Goal: Obtain resource: Download file/media

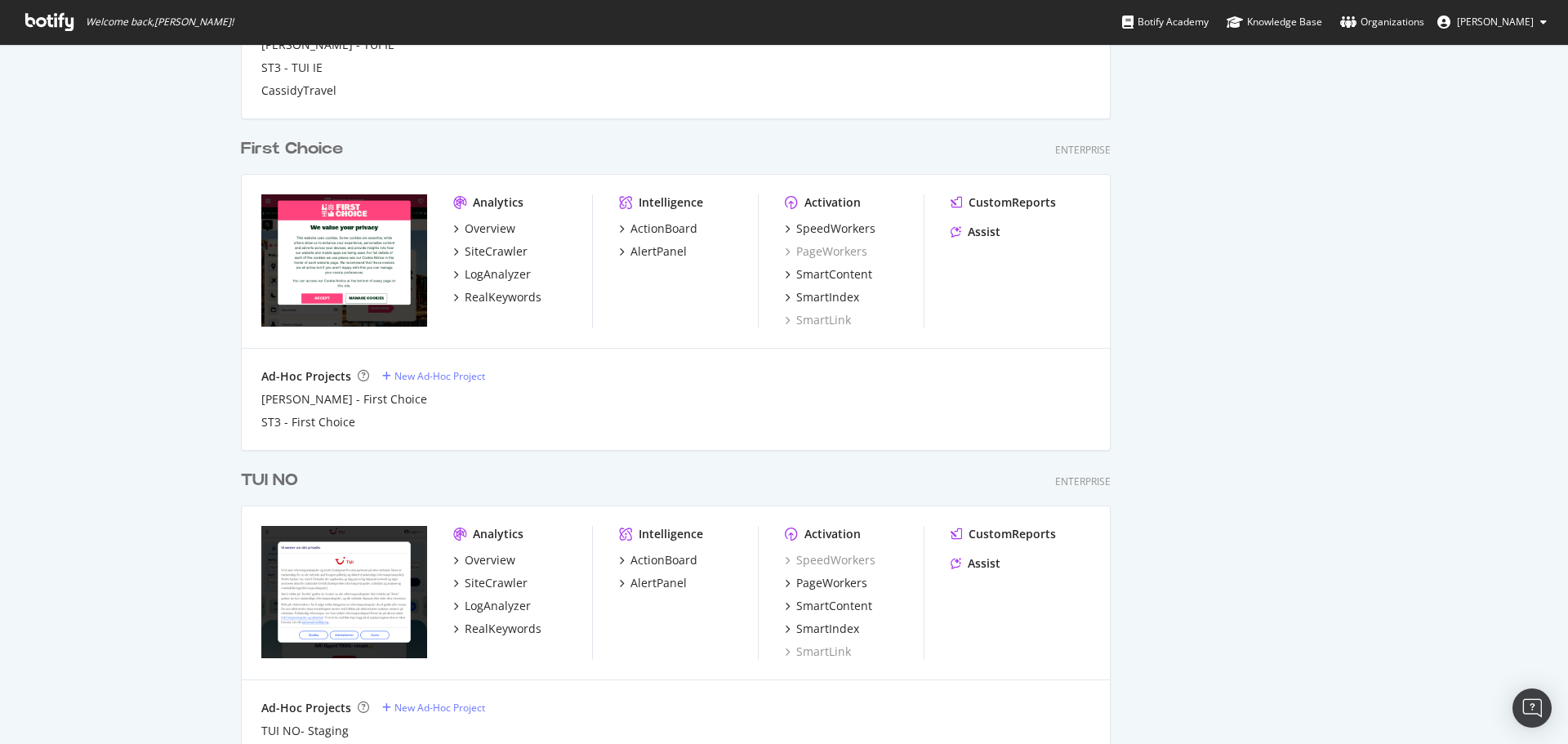
scroll to position [2135, 0]
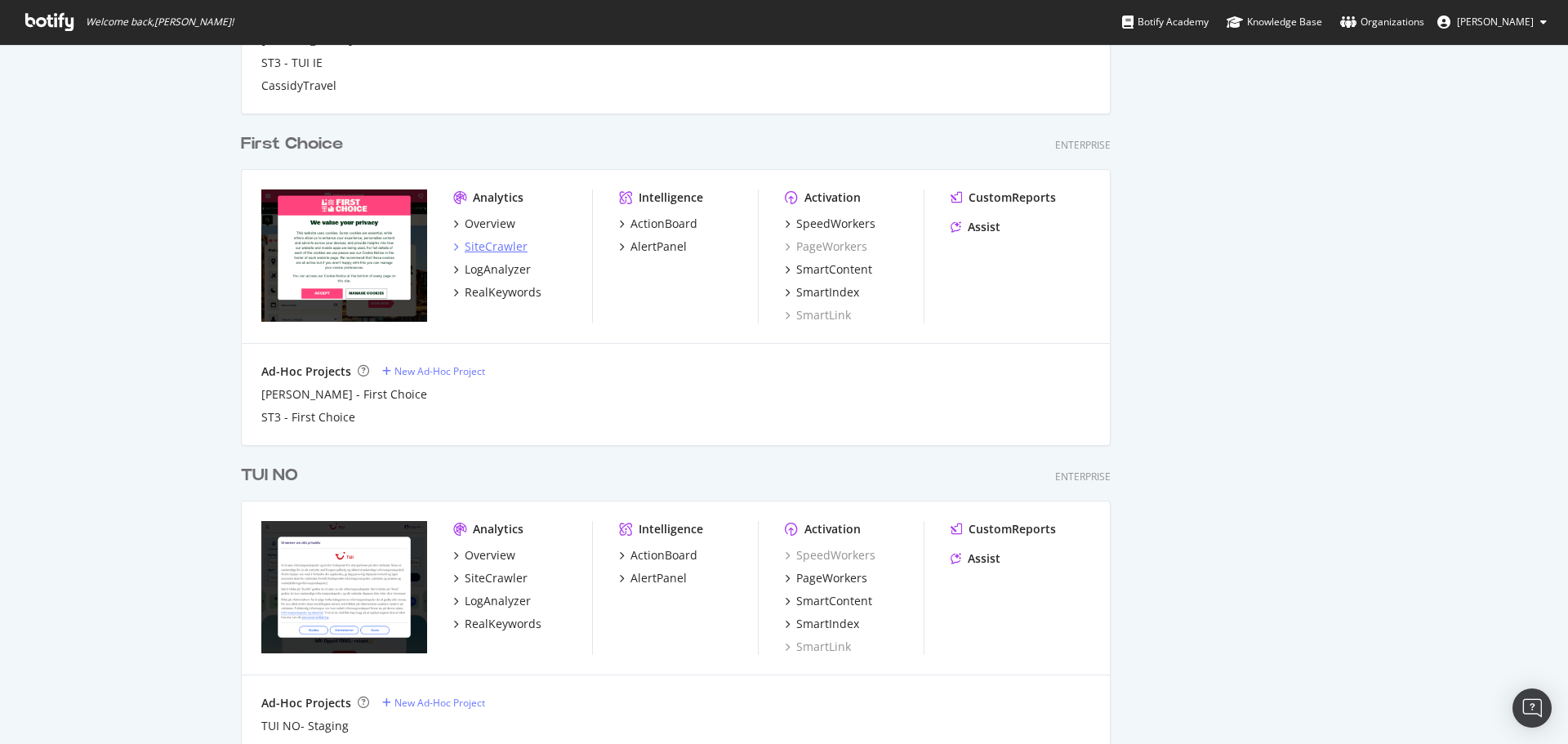
click at [503, 252] on div "SiteCrawler" at bounding box center [496, 246] width 63 height 16
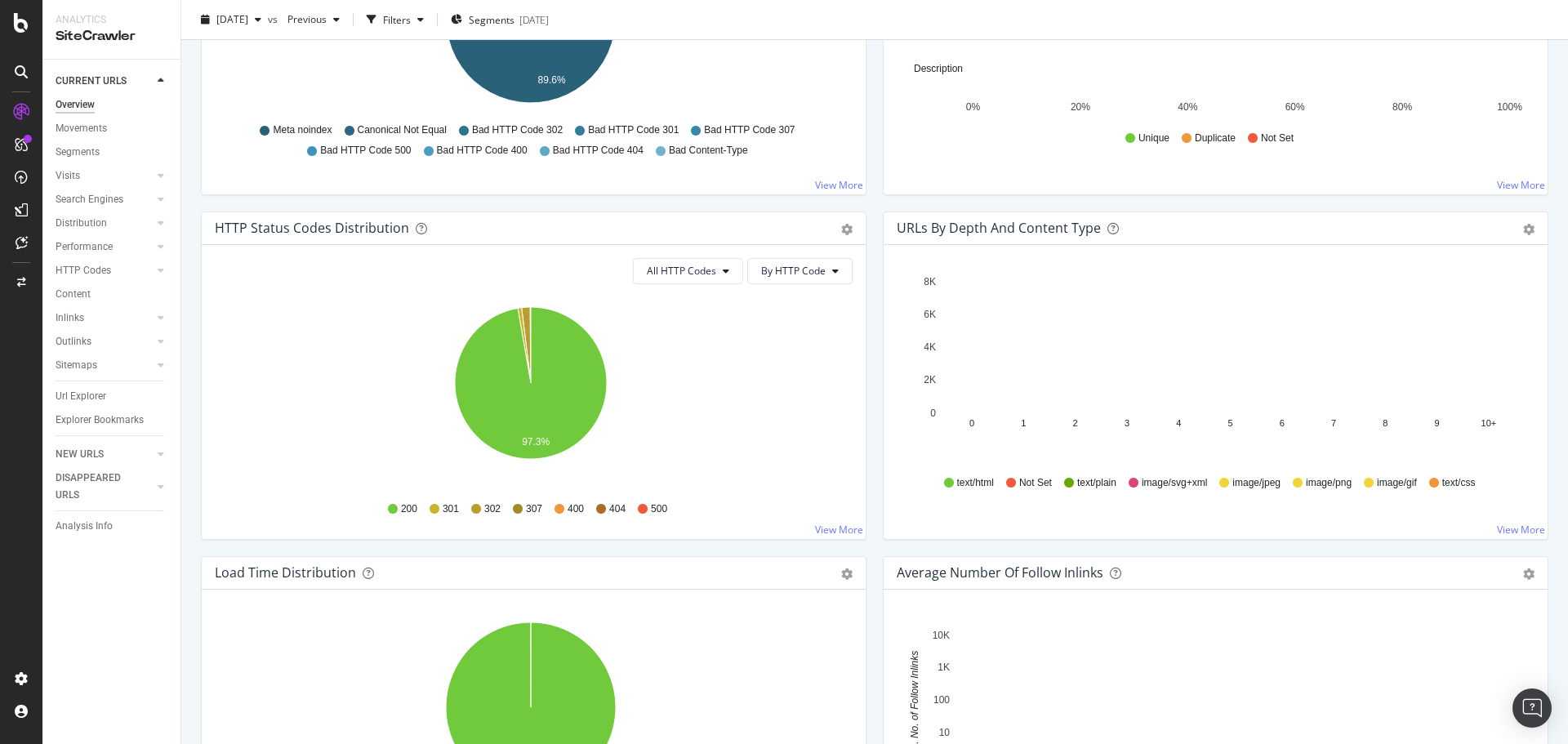
scroll to position [735, 0]
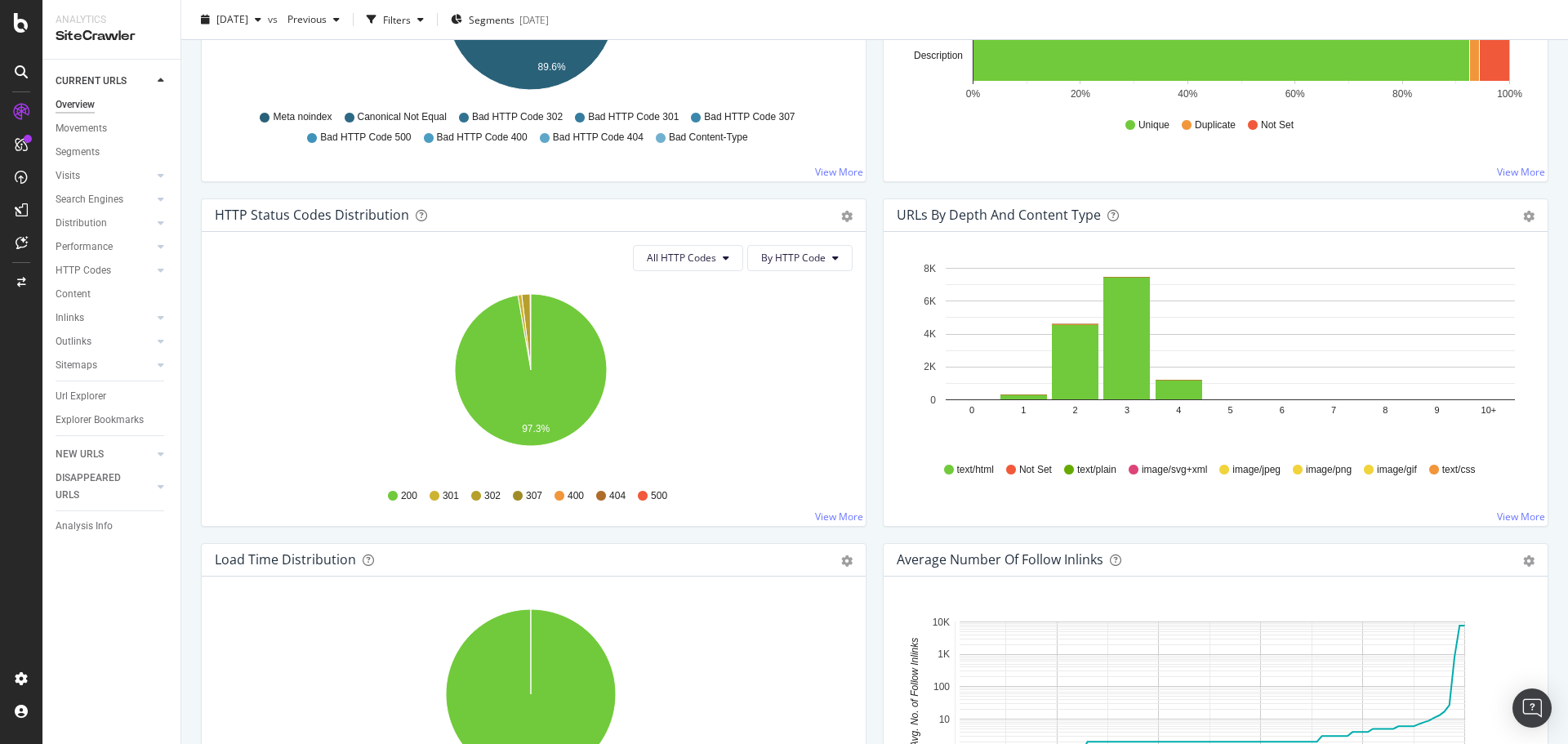
drag, startPoint x: 82, startPoint y: 393, endPoint x: 553, endPoint y: 241, distance: 494.9
click at [82, 393] on div "Url Explorer" at bounding box center [80, 396] width 51 height 17
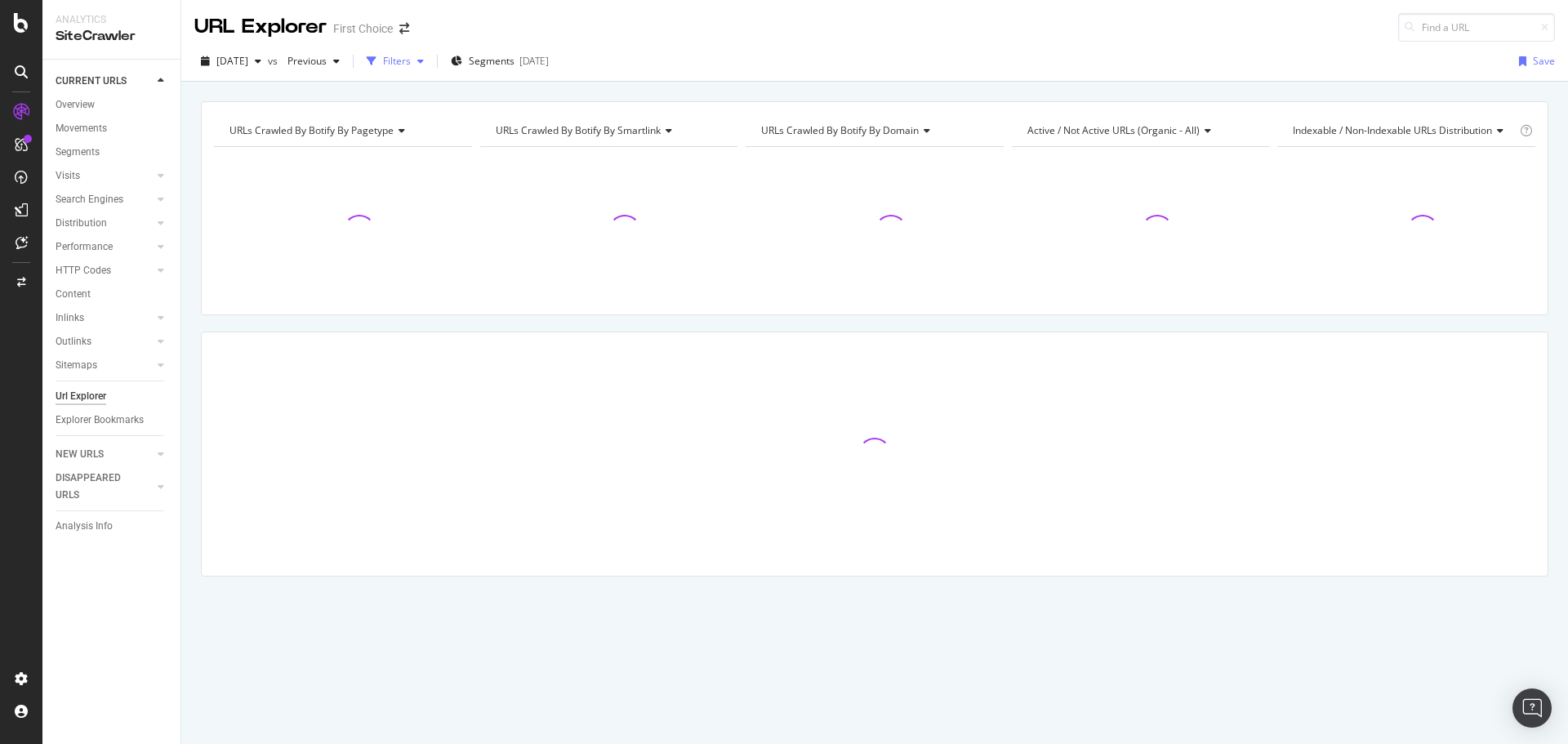
click at [430, 61] on div "button" at bounding box center [420, 60] width 20 height 9
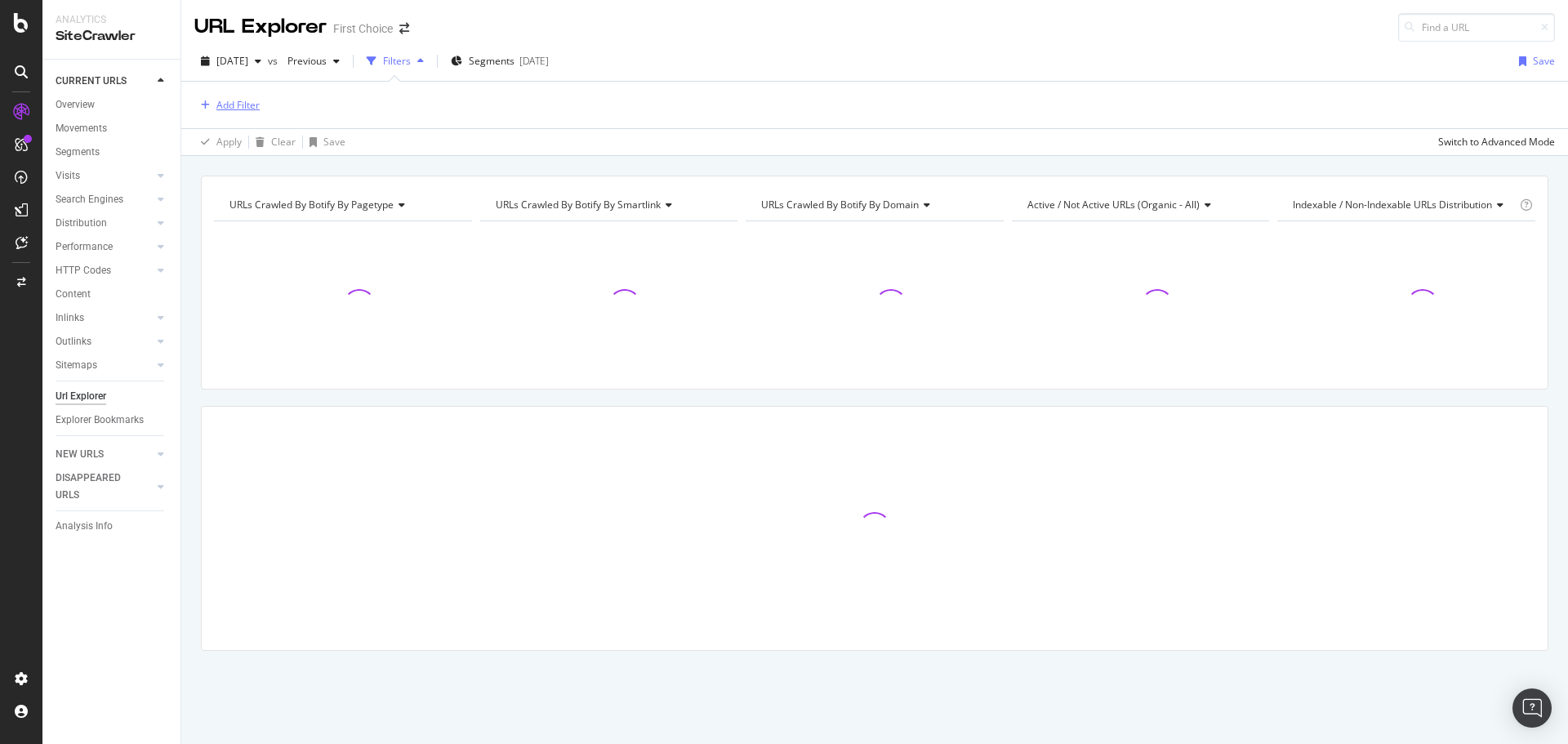
click at [231, 103] on div "Add Filter" at bounding box center [238, 104] width 43 height 14
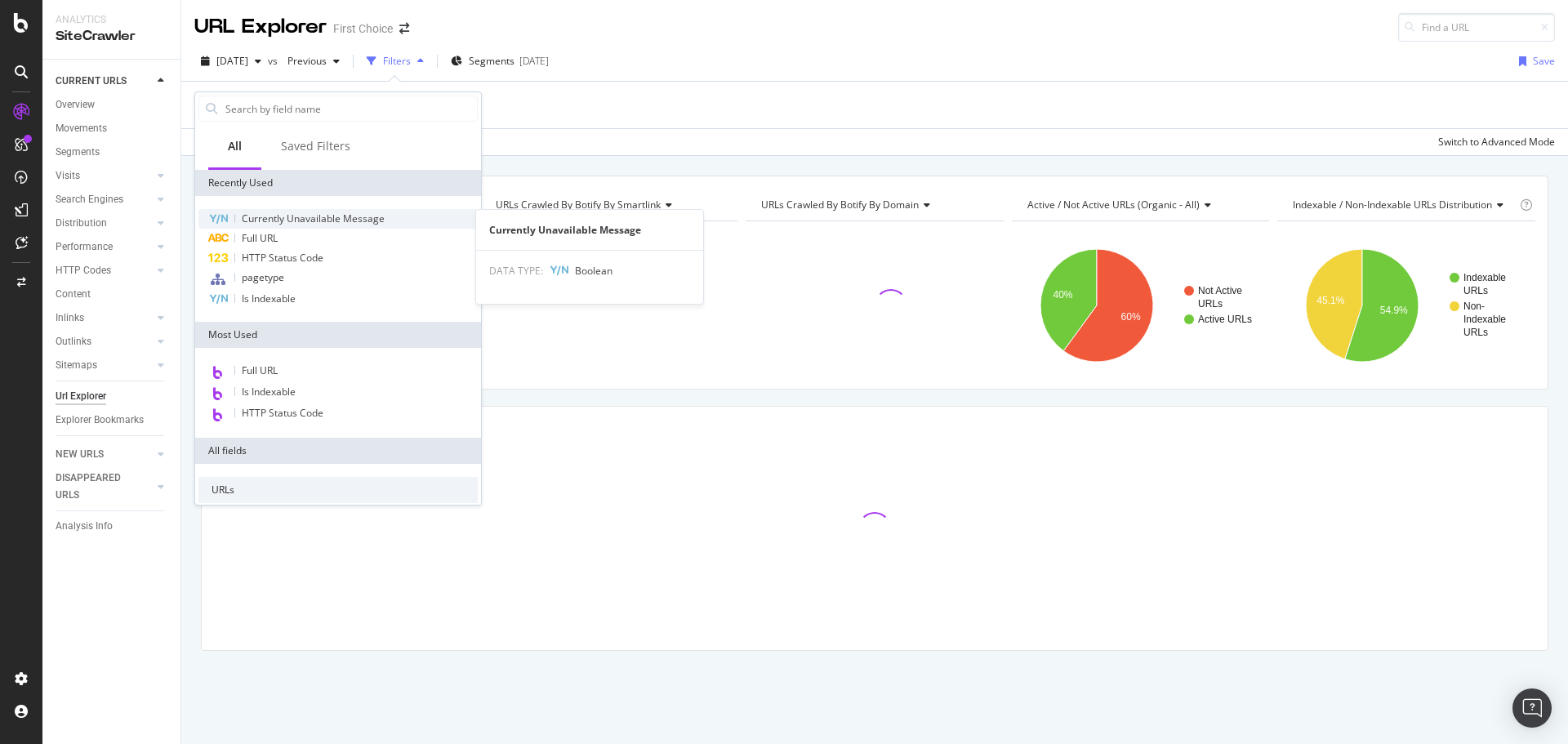
click at [285, 218] on span "Currently Unavailable Message" at bounding box center [313, 218] width 143 height 14
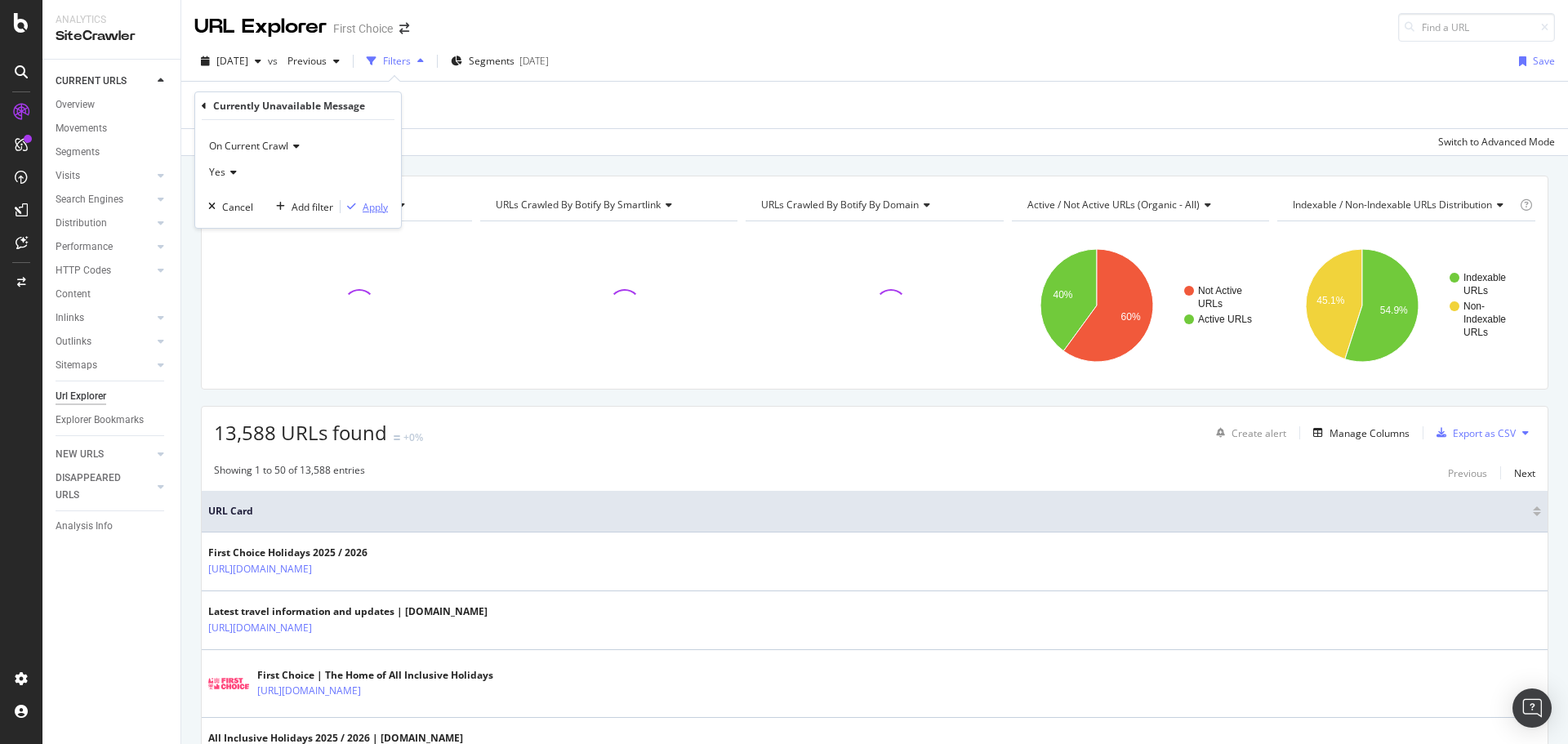
click at [375, 211] on div "Apply" at bounding box center [375, 207] width 25 height 14
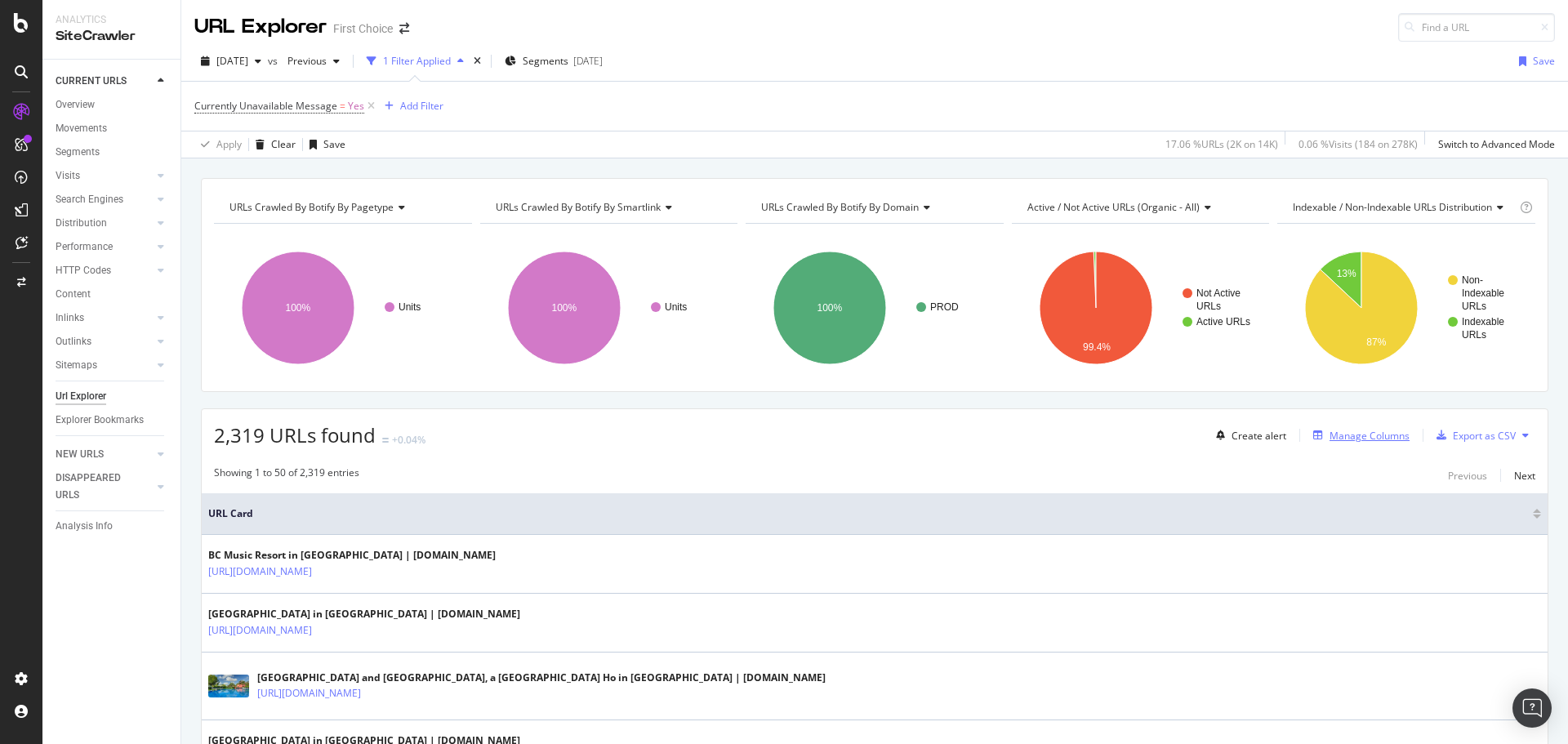
click at [1369, 439] on div "Manage Columns" at bounding box center [1369, 436] width 80 height 14
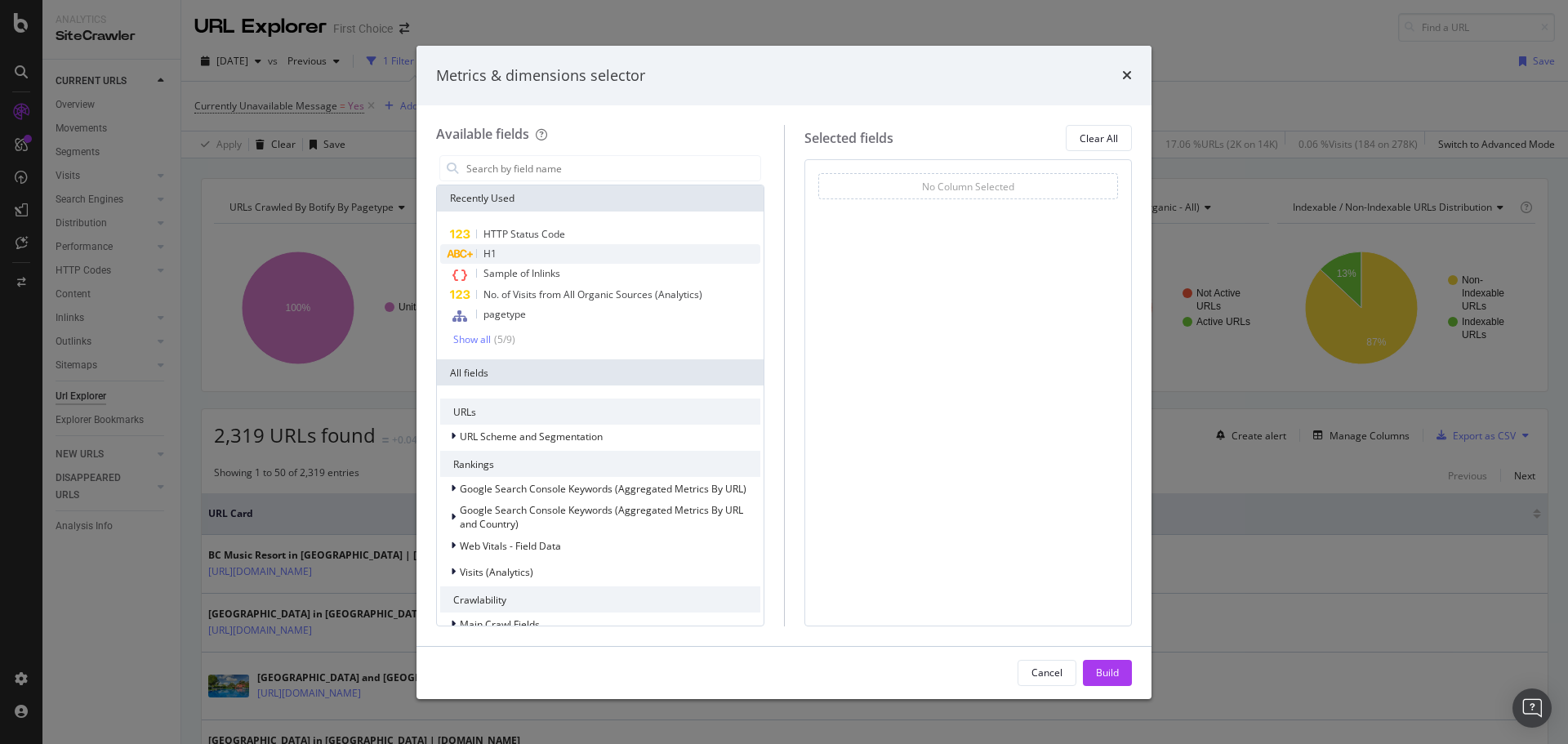
click at [532, 259] on div "H1" at bounding box center [600, 254] width 320 height 20
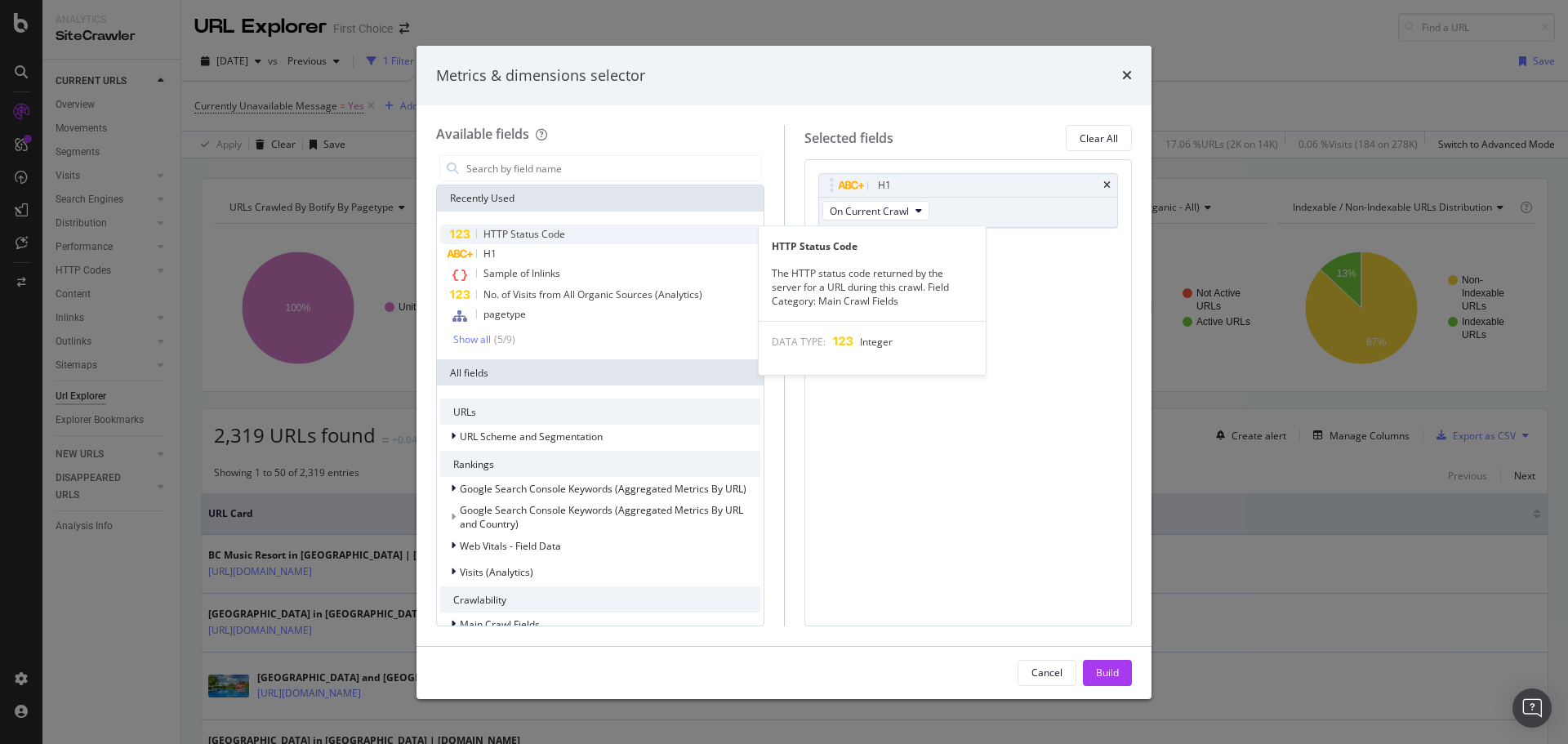
click at [552, 236] on span "HTTP Status Code" at bounding box center [524, 234] width 82 height 14
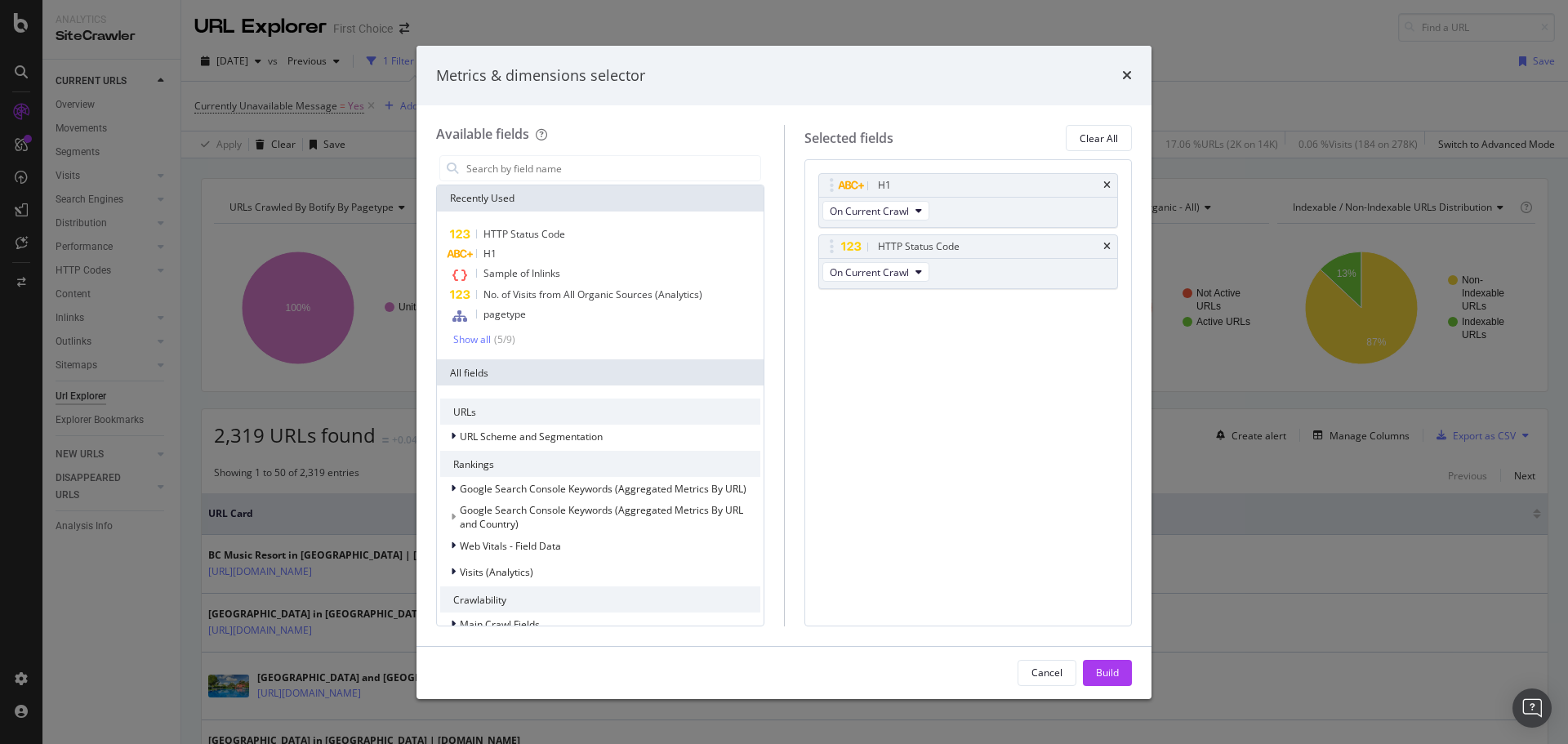
click at [1120, 671] on button "Build" at bounding box center [1107, 672] width 49 height 26
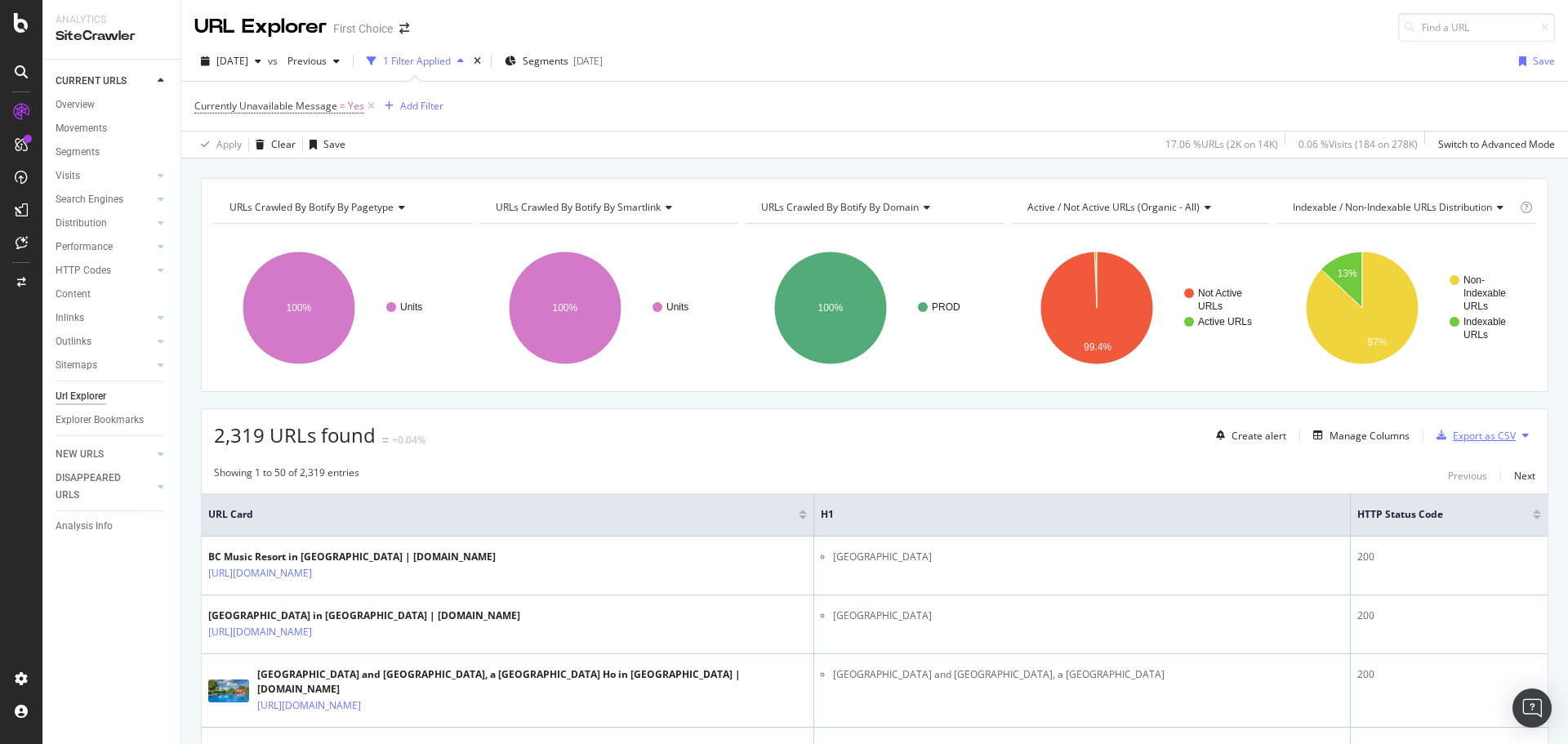
click at [1491, 436] on div "Export as CSV" at bounding box center [1484, 436] width 63 height 14
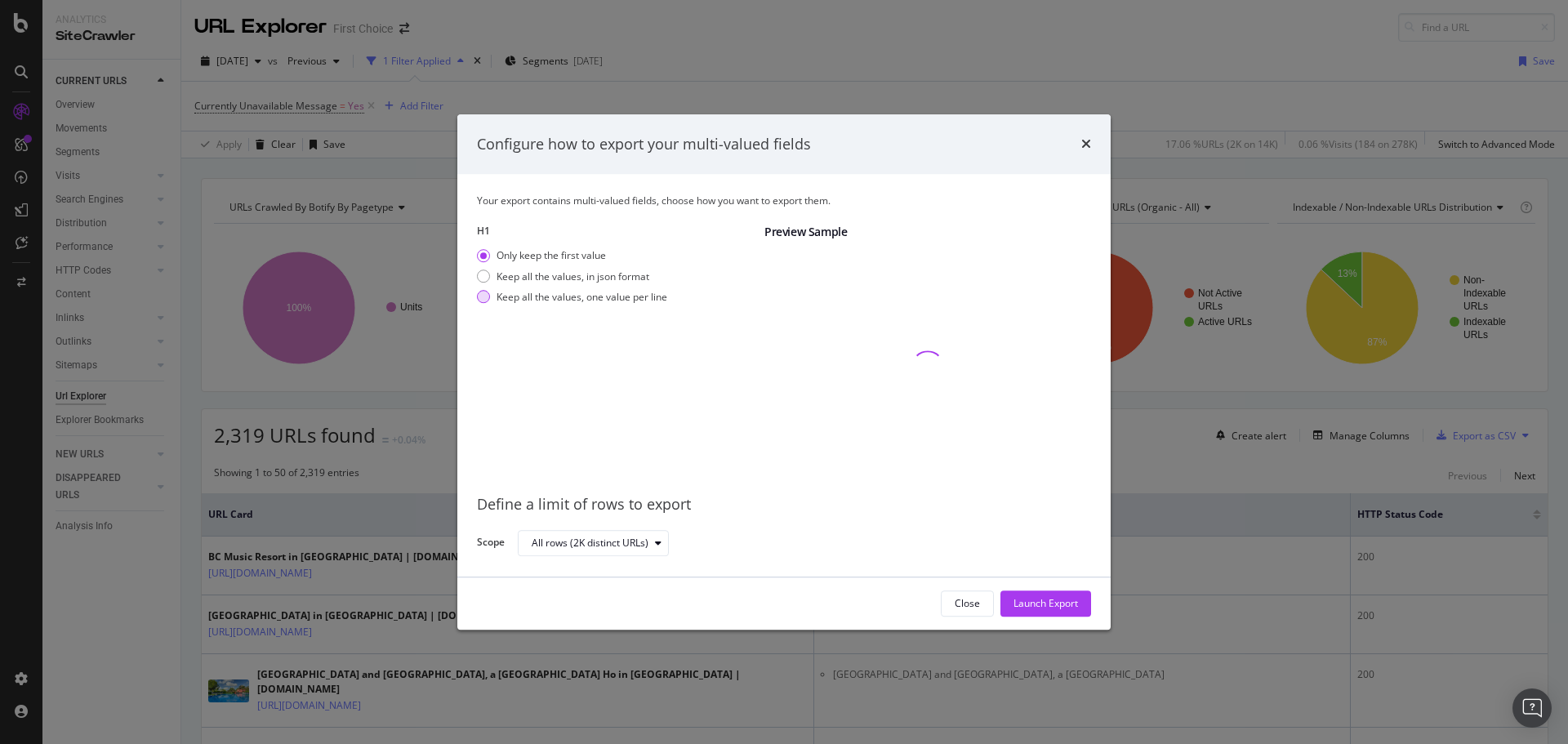
click at [525, 294] on div "Keep all the values, one value per line" at bounding box center [582, 297] width 171 height 14
click at [1042, 597] on div "Launch Export" at bounding box center [1046, 603] width 65 height 14
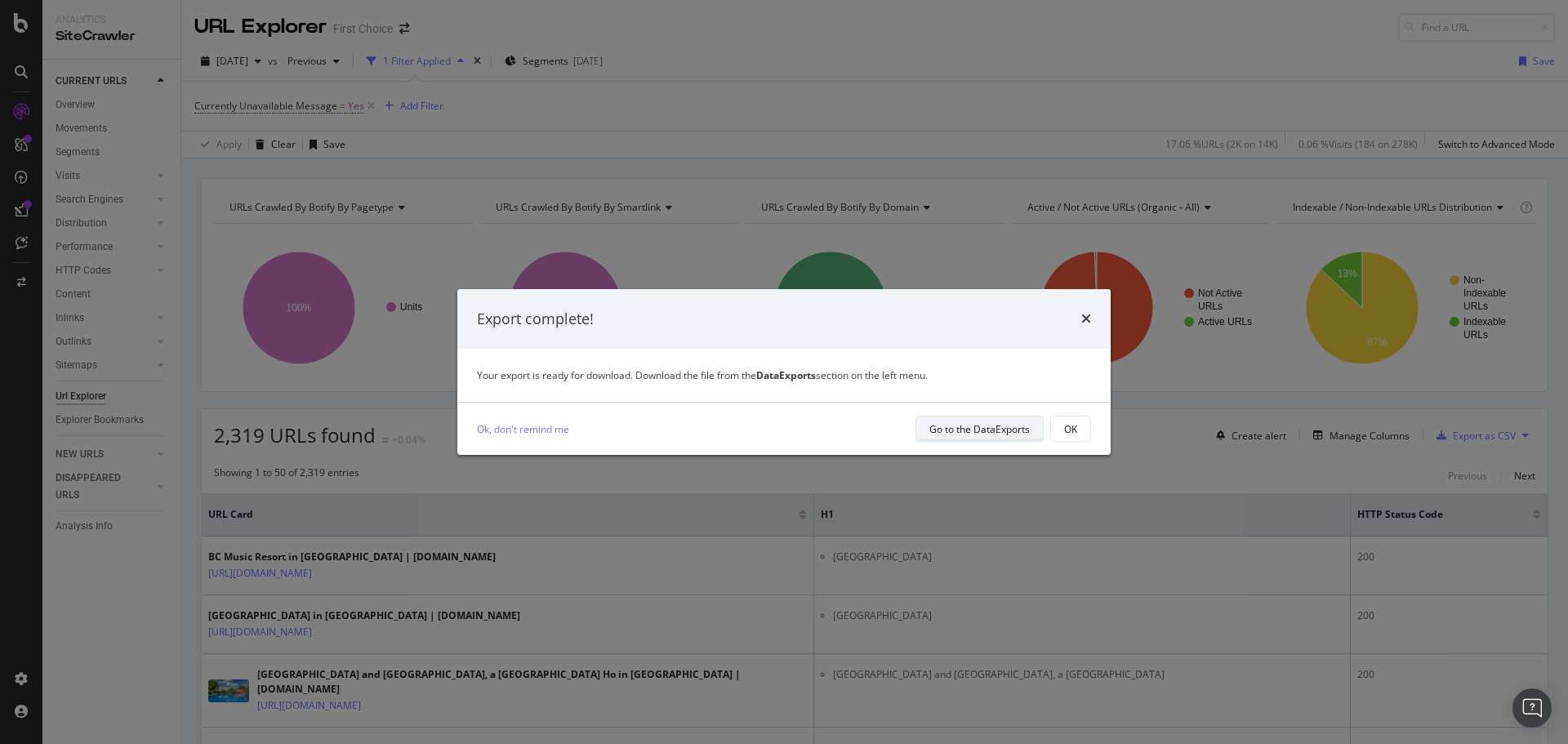
click at [961, 427] on div "Go to the DataExports" at bounding box center [979, 429] width 100 height 14
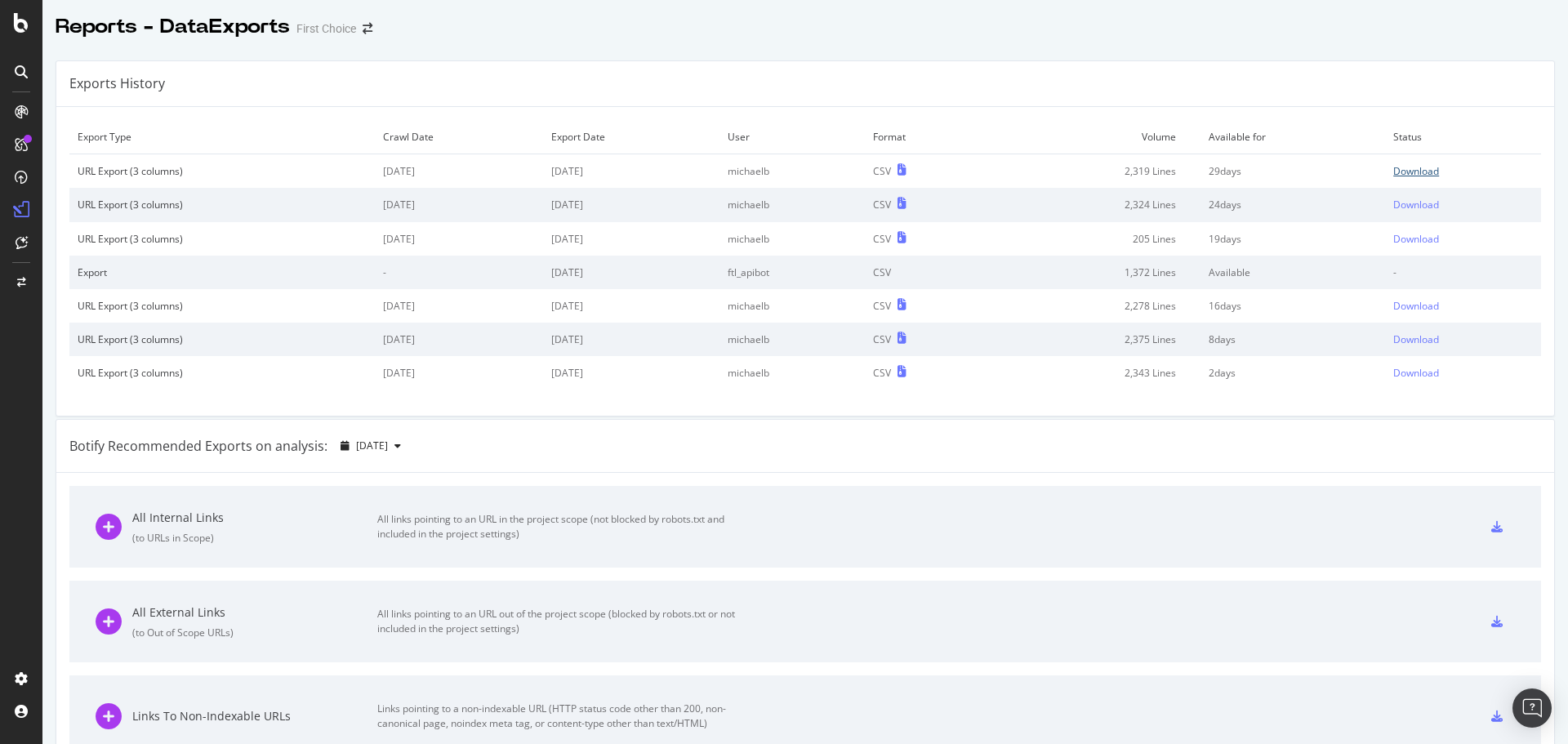
click at [1393, 170] on div "Download" at bounding box center [1415, 171] width 46 height 14
